Goal: Find specific page/section: Find specific page/section

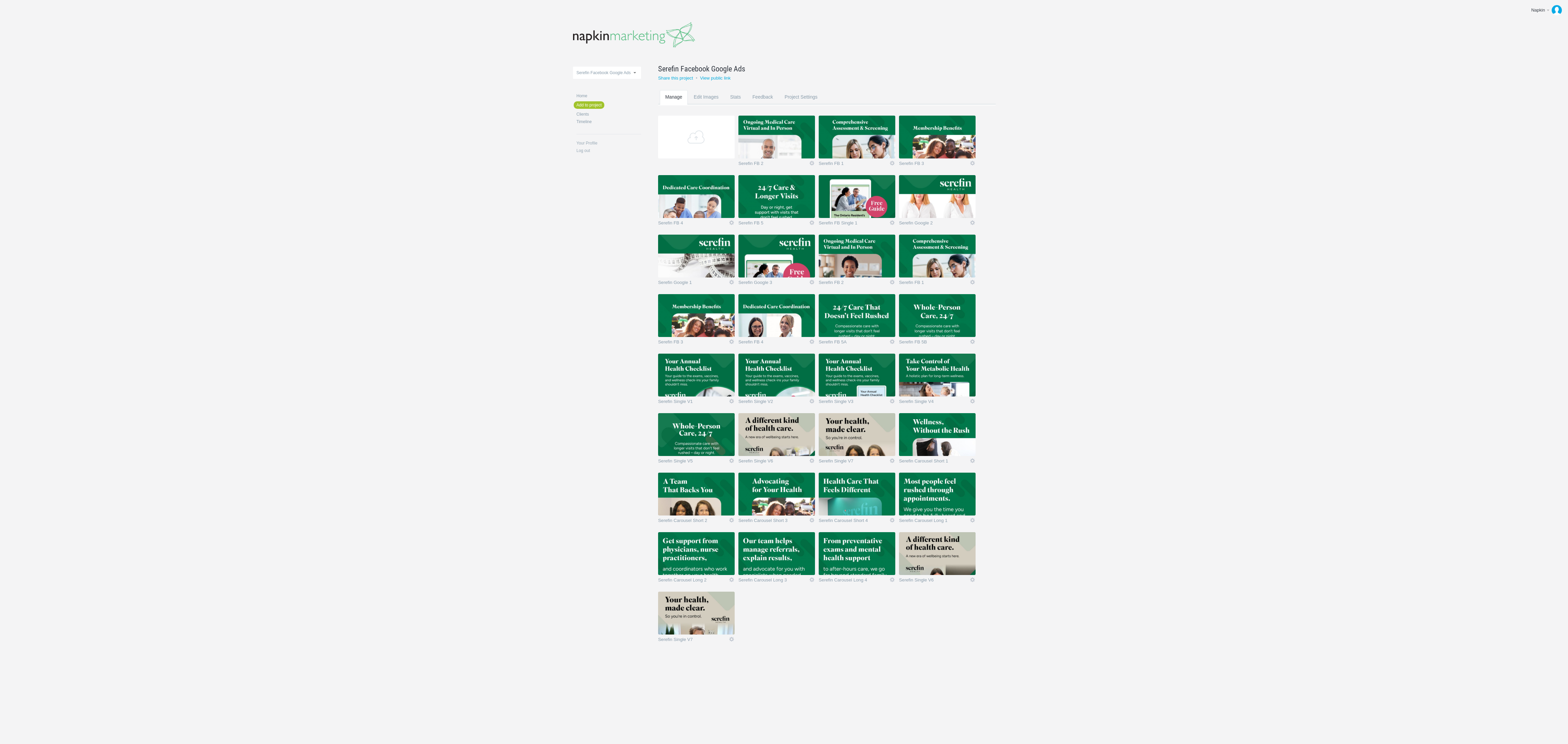
click at [939, 492] on img at bounding box center [937, 494] width 77 height 43
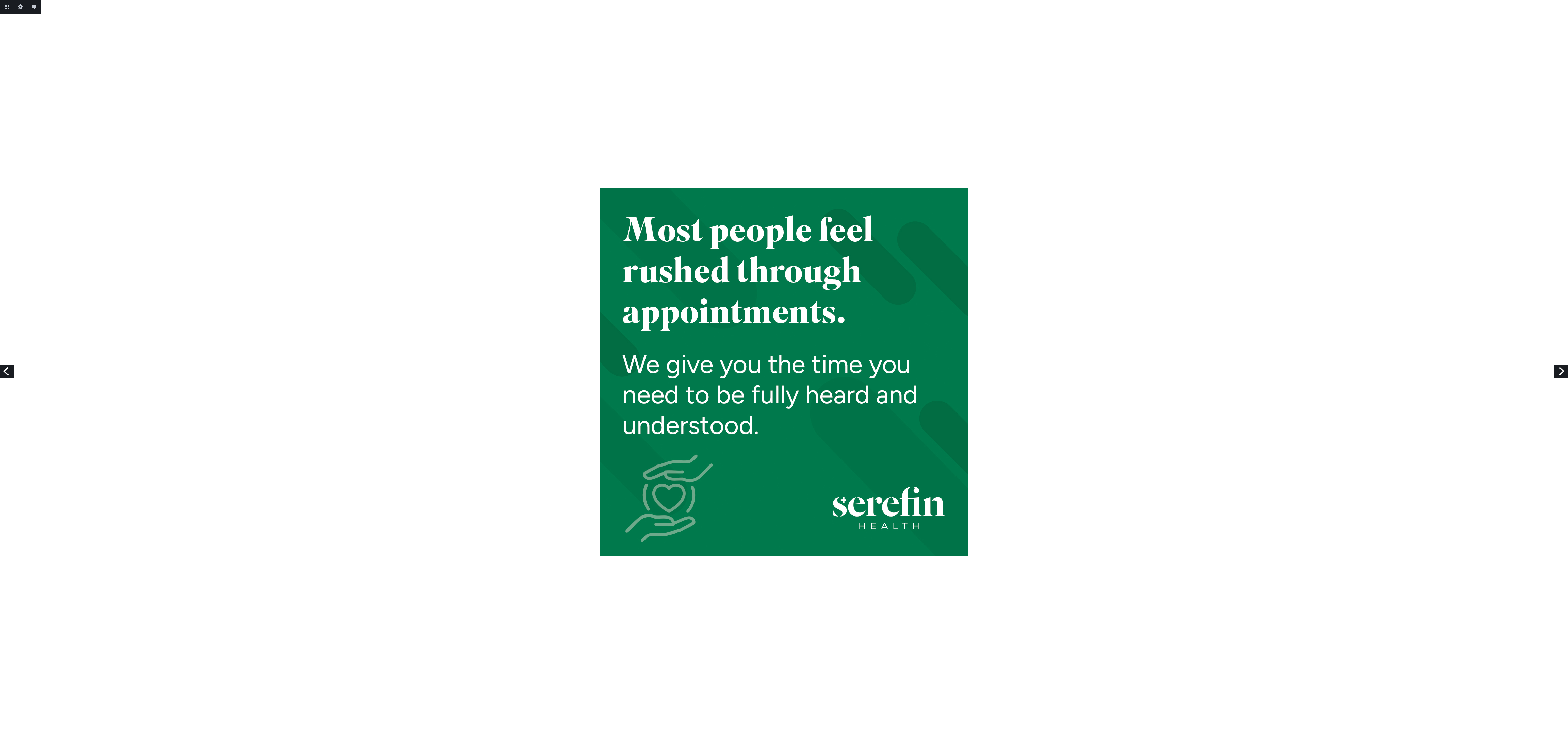
click at [4, 369] on link "Previous" at bounding box center [7, 371] width 13 height 13
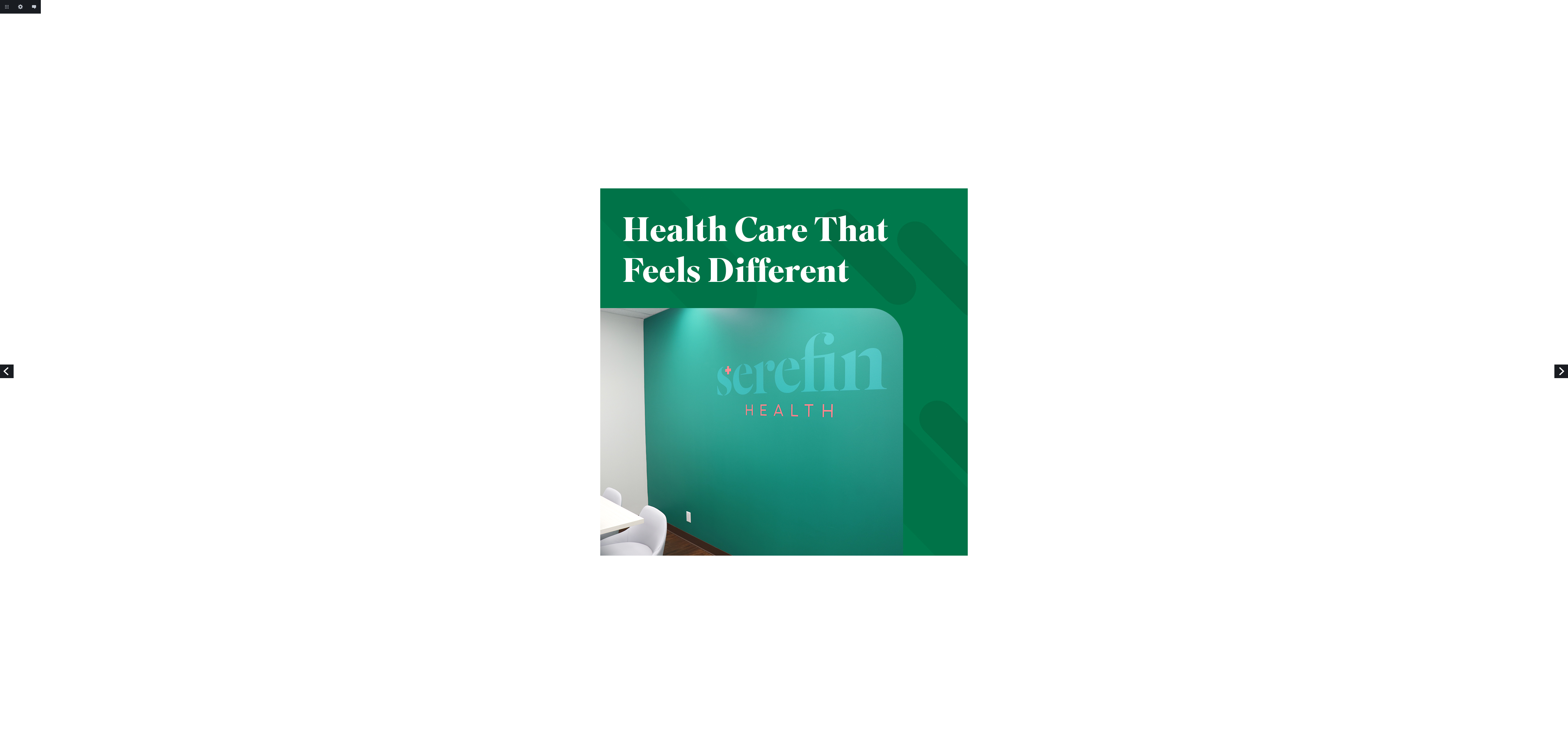
click at [1567, 370] on link "Next" at bounding box center [1561, 371] width 13 height 13
